Goal: Check status: Check status

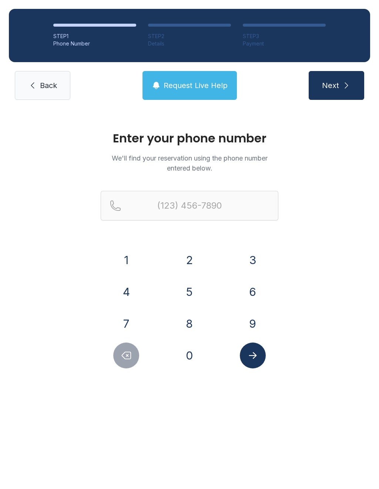
click at [258, 299] on button "6" at bounding box center [253, 292] width 26 height 26
click at [124, 258] on button "1" at bounding box center [126, 260] width 26 height 26
click at [187, 295] on button "5" at bounding box center [190, 292] width 26 height 26
click at [261, 312] on div "9" at bounding box center [252, 324] width 51 height 26
click at [252, 321] on button "9" at bounding box center [253, 324] width 26 height 26
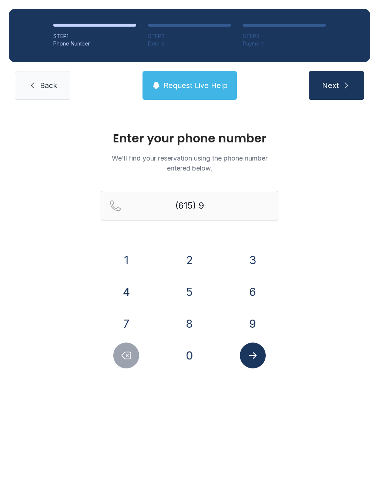
click at [187, 255] on button "2" at bounding box center [190, 260] width 26 height 26
click at [249, 295] on button "6" at bounding box center [253, 292] width 26 height 26
click at [126, 288] on button "4" at bounding box center [126, 292] width 26 height 26
click at [195, 360] on button "0" at bounding box center [190, 356] width 26 height 26
click at [188, 295] on button "5" at bounding box center [190, 292] width 26 height 26
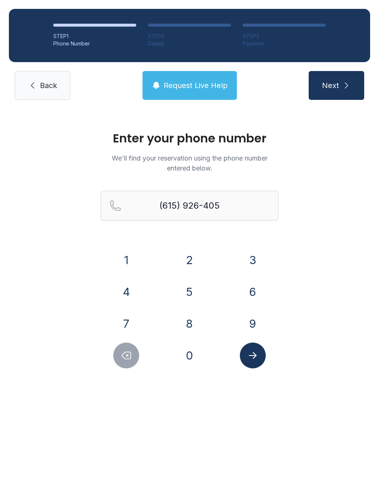
click at [129, 291] on button "4" at bounding box center [126, 292] width 26 height 26
click at [248, 359] on icon "Submit lookup form" at bounding box center [252, 355] width 11 height 11
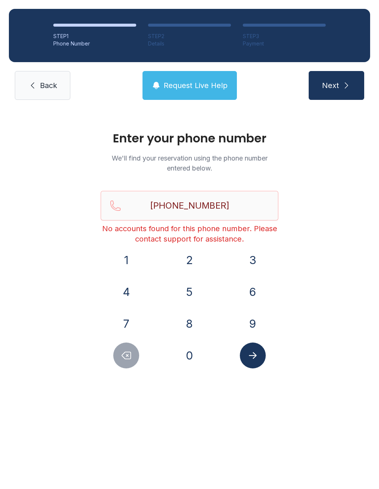
click at [114, 355] on button "Delete number" at bounding box center [126, 356] width 26 height 26
click at [139, 356] on button "Delete number" at bounding box center [126, 356] width 26 height 26
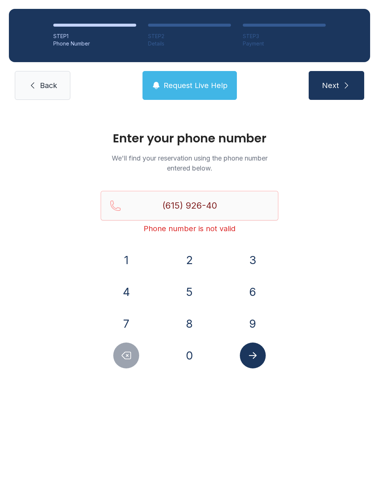
click at [134, 351] on button "Delete number" at bounding box center [126, 356] width 26 height 26
click at [127, 344] on button "Delete number" at bounding box center [126, 356] width 26 height 26
click at [127, 343] on button "Delete number" at bounding box center [126, 356] width 26 height 26
click at [124, 353] on icon "Delete number" at bounding box center [126, 355] width 9 height 7
click at [124, 353] on icon "Delete number" at bounding box center [126, 355] width 11 height 11
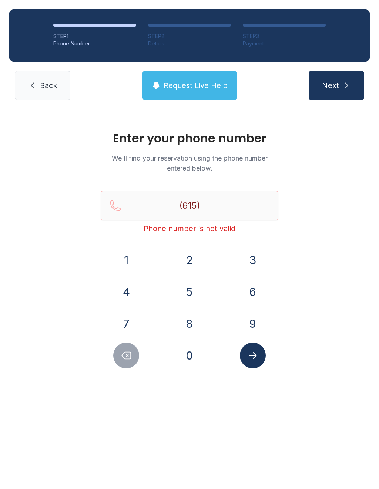
click at [127, 356] on icon "Delete number" at bounding box center [126, 355] width 11 height 11
click at [127, 356] on icon "Delete number" at bounding box center [126, 355] width 9 height 7
type input "(6"
click at [122, 354] on icon "Delete number" at bounding box center [126, 355] width 11 height 11
click at [122, 353] on icon "Delete number" at bounding box center [126, 355] width 11 height 11
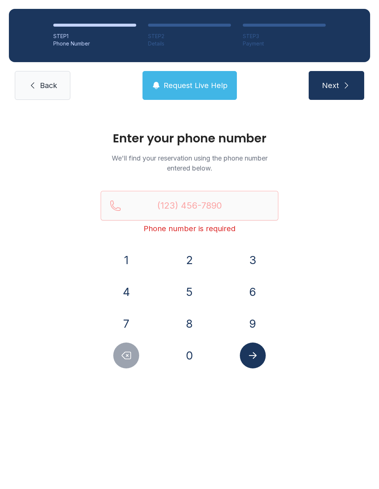
click at [25, 73] on link "Back" at bounding box center [43, 85] width 56 height 29
